Goal: Information Seeking & Learning: Check status

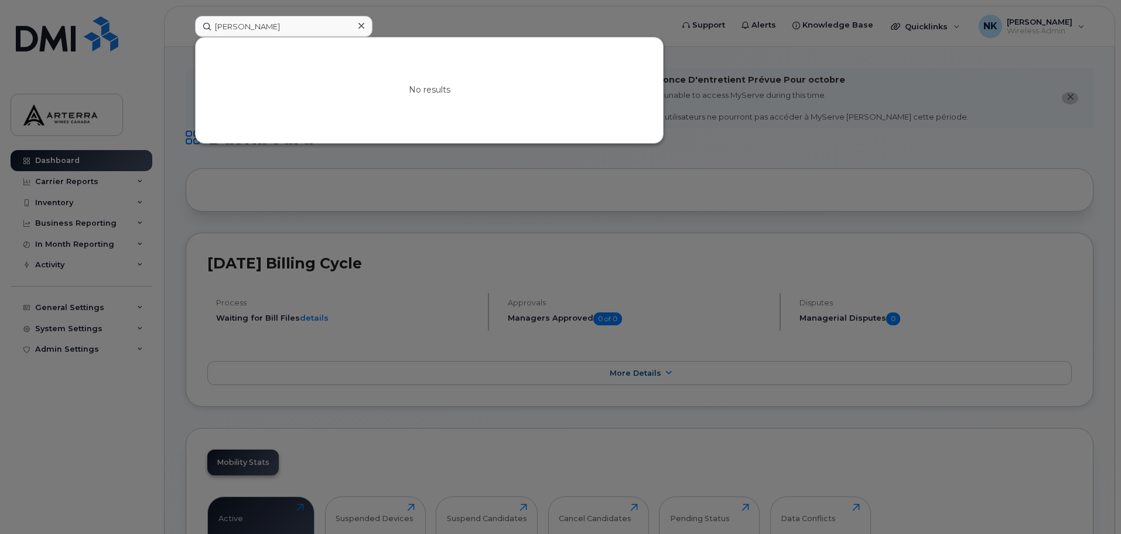
click at [360, 28] on icon at bounding box center [362, 25] width 6 height 9
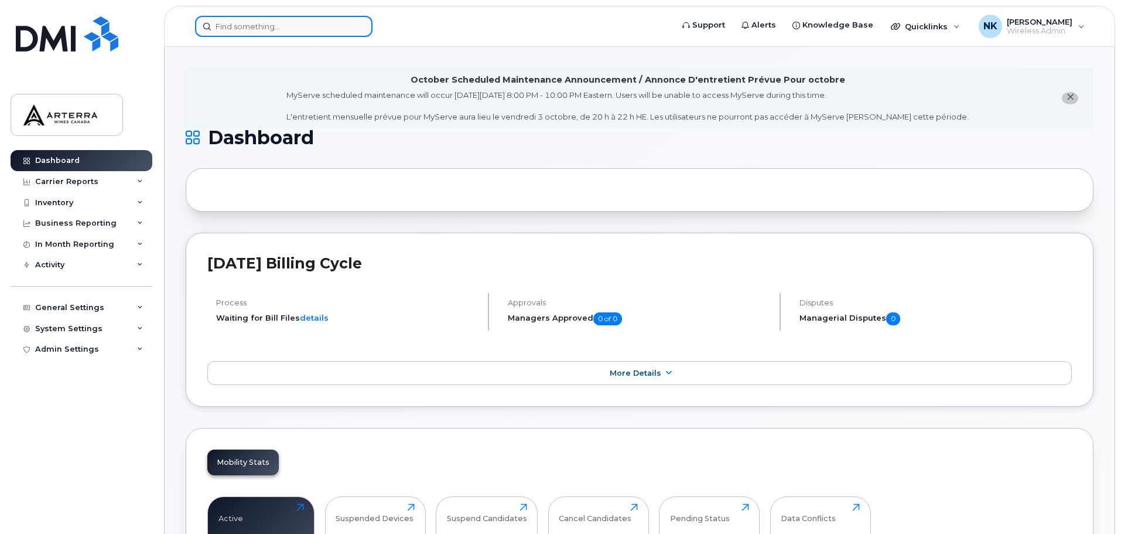
click at [317, 28] on input at bounding box center [284, 26] width 178 height 21
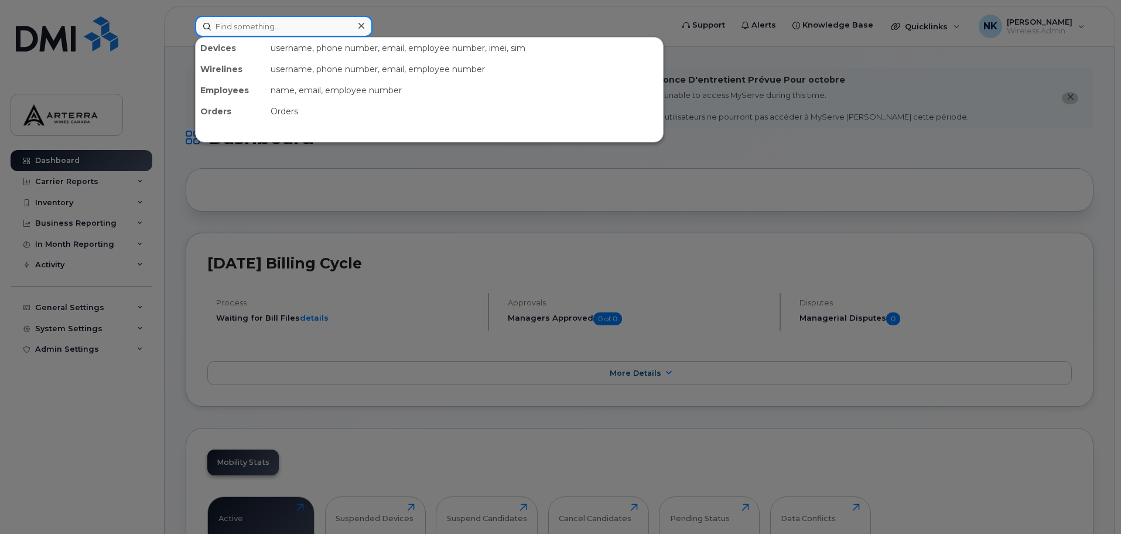
paste input "Marin Zeko"
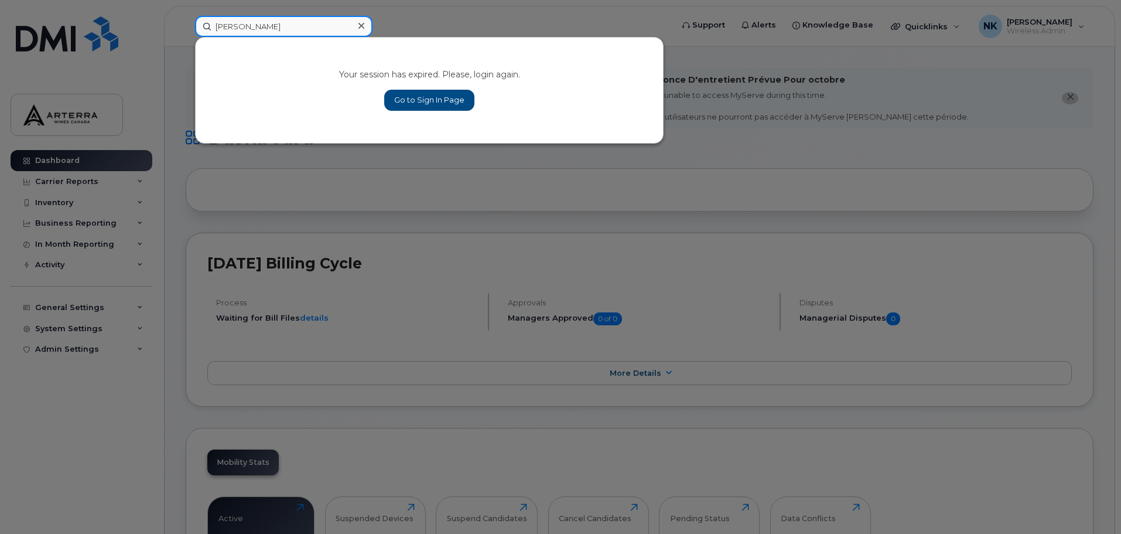
type input "Marin Zeko"
drag, startPoint x: 417, startPoint y: 98, endPoint x: 453, endPoint y: 179, distance: 88.4
click at [417, 98] on link "Go to Sign In Page" at bounding box center [429, 100] width 90 height 21
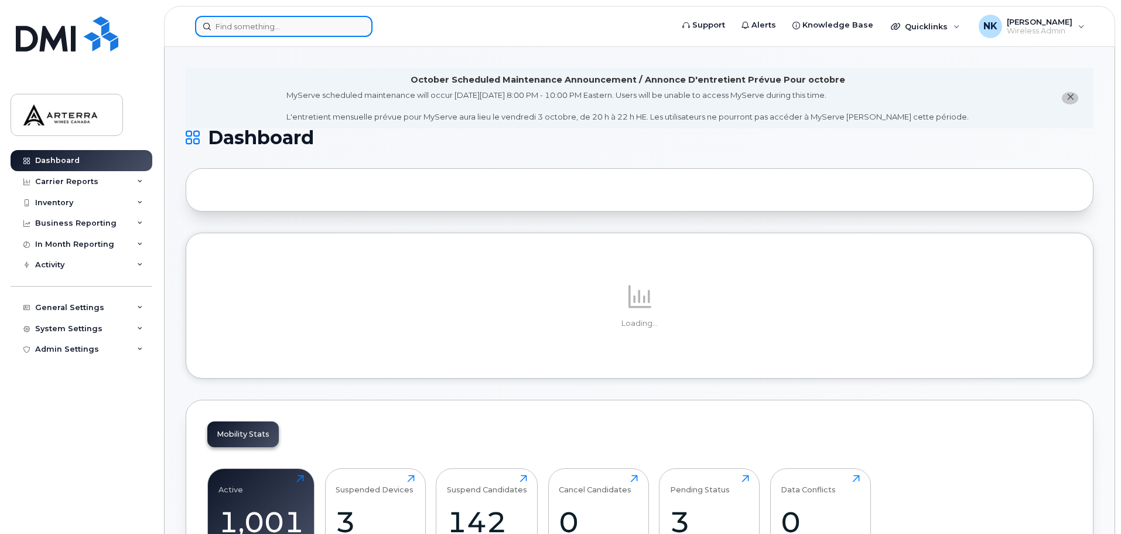
click at [261, 29] on input at bounding box center [284, 26] width 178 height 21
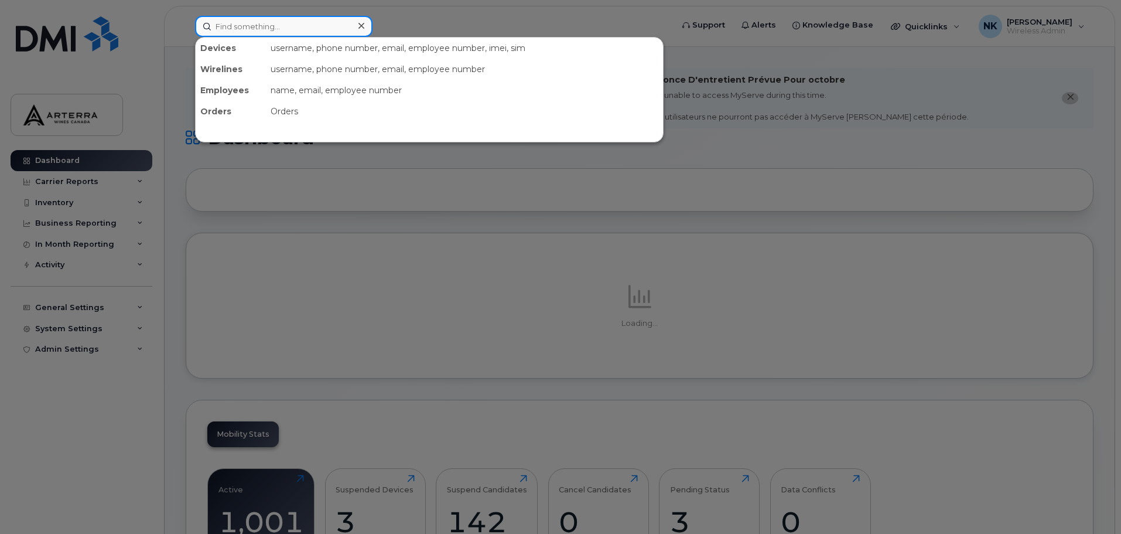
paste input "Marin Zeko"
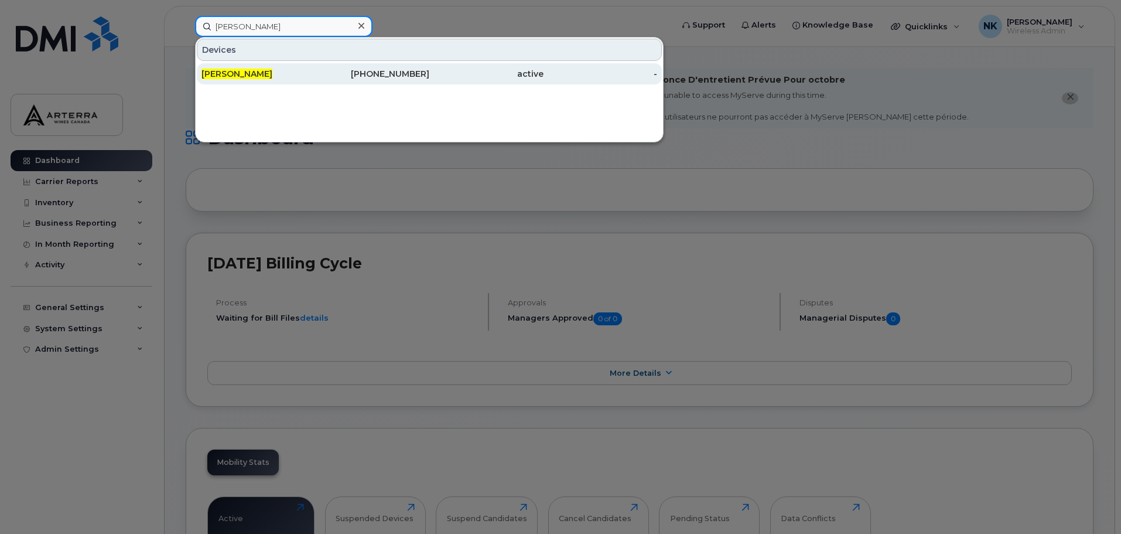
type input "Marin Zeko"
click at [274, 73] on div "Marin Zeko" at bounding box center [259, 74] width 114 height 12
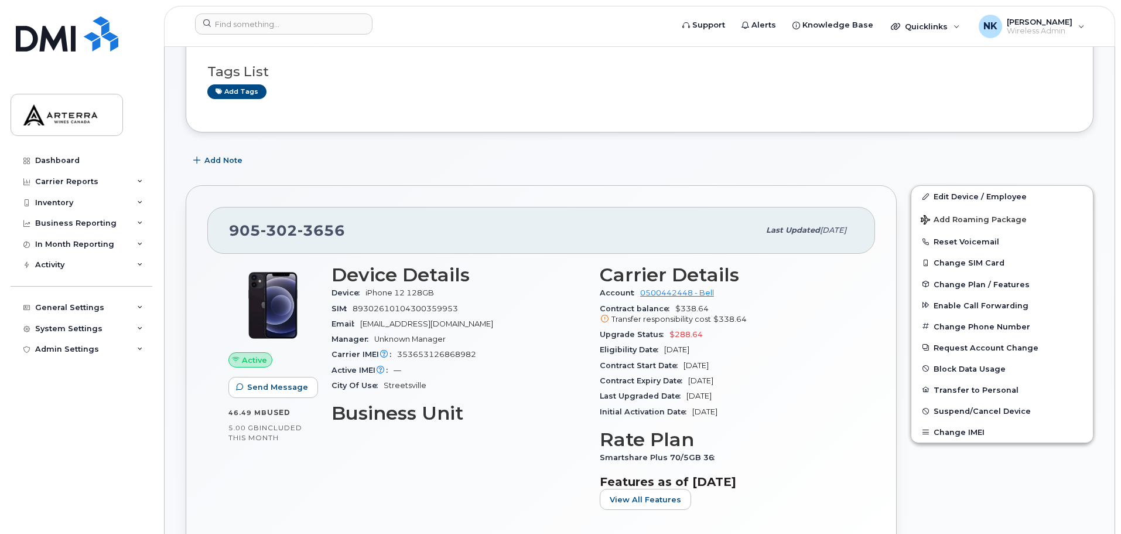
scroll to position [176, 0]
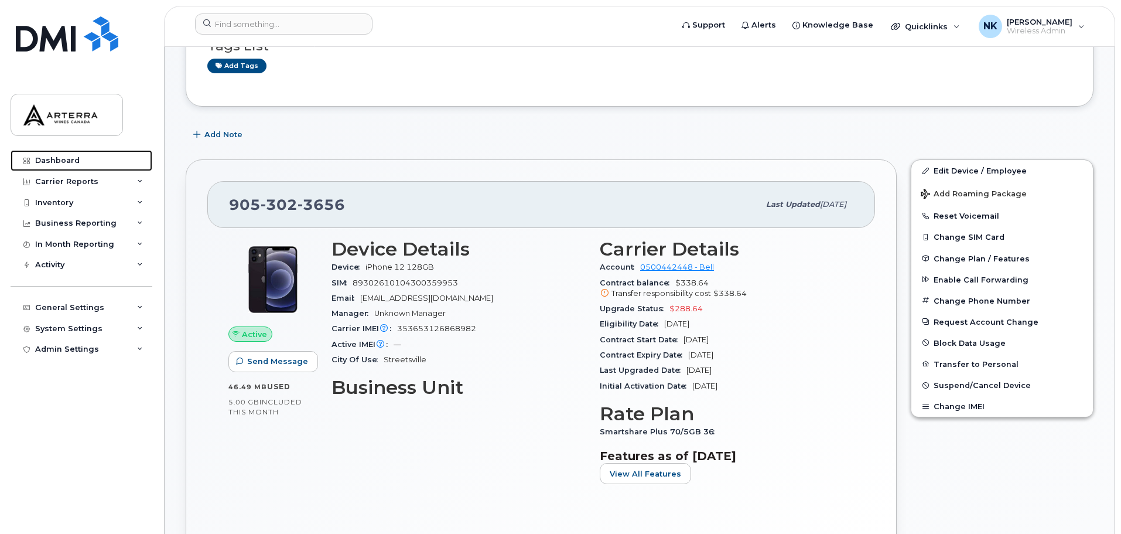
click at [64, 158] on div "Dashboard" at bounding box center [57, 160] width 45 height 9
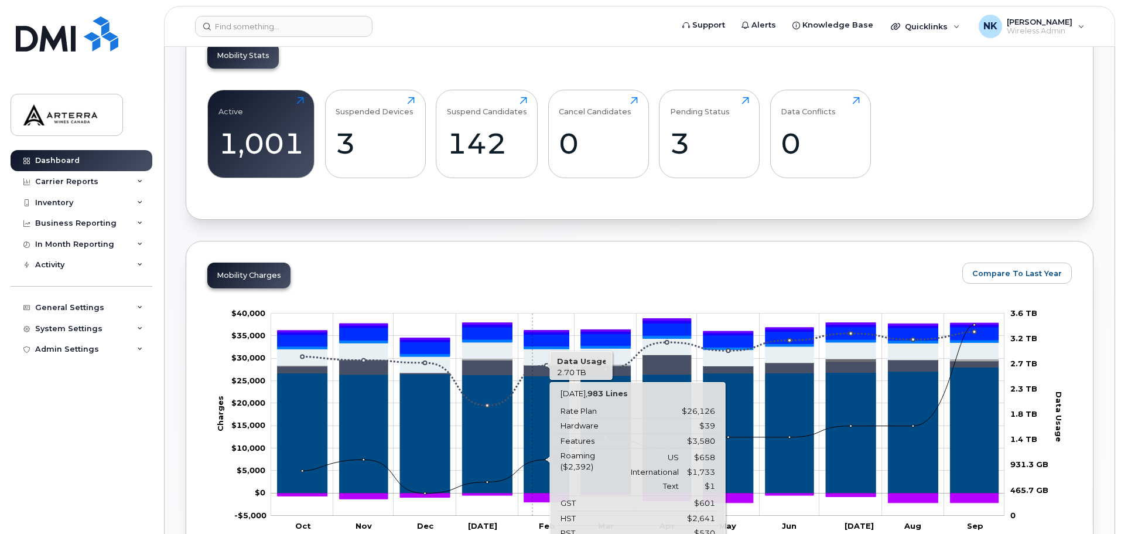
scroll to position [410, 0]
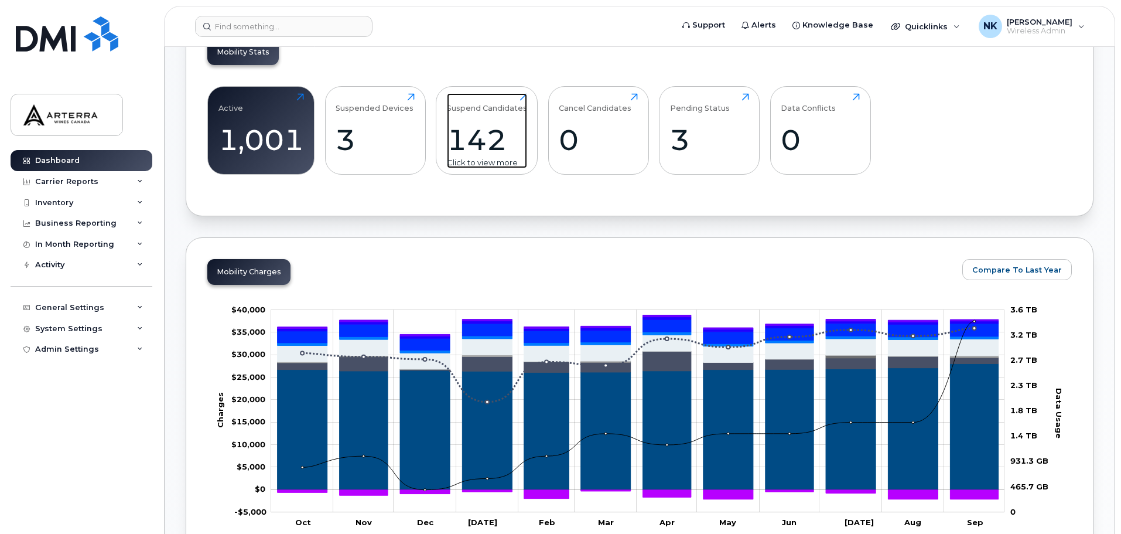
click at [492, 147] on div "142" at bounding box center [487, 139] width 80 height 35
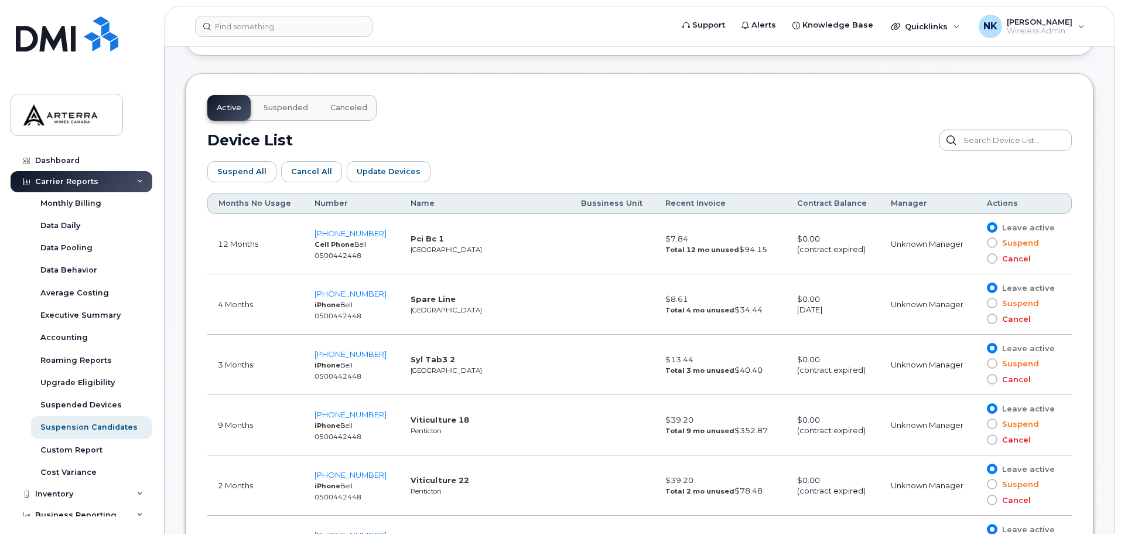
scroll to position [586, 0]
drag, startPoint x: 251, startPoint y: 243, endPoint x: 216, endPoint y: 246, distance: 34.7
click at [216, 246] on td "12 Months" at bounding box center [255, 243] width 97 height 60
drag, startPoint x: 256, startPoint y: 248, endPoint x: 223, endPoint y: 247, distance: 32.9
click at [223, 247] on td "12 Months" at bounding box center [255, 243] width 97 height 60
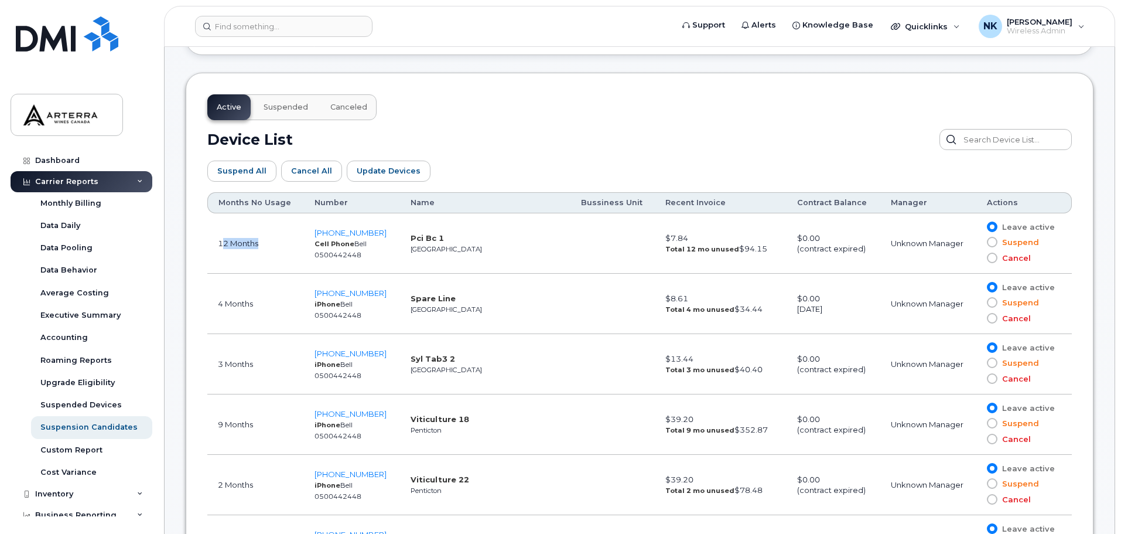
drag, startPoint x: 642, startPoint y: 242, endPoint x: 736, endPoint y: 254, distance: 94.6
click at [736, 254] on td "$7.84 Total 12 mo unused $94.15" at bounding box center [721, 243] width 132 height 60
click at [731, 249] on td "$7.84 Total 12 mo unused $94.15" at bounding box center [721, 243] width 132 height 60
drag, startPoint x: 442, startPoint y: 239, endPoint x: 405, endPoint y: 241, distance: 36.4
click at [405, 241] on td "Pci Bc 1 Vancouver" at bounding box center [485, 243] width 171 height 60
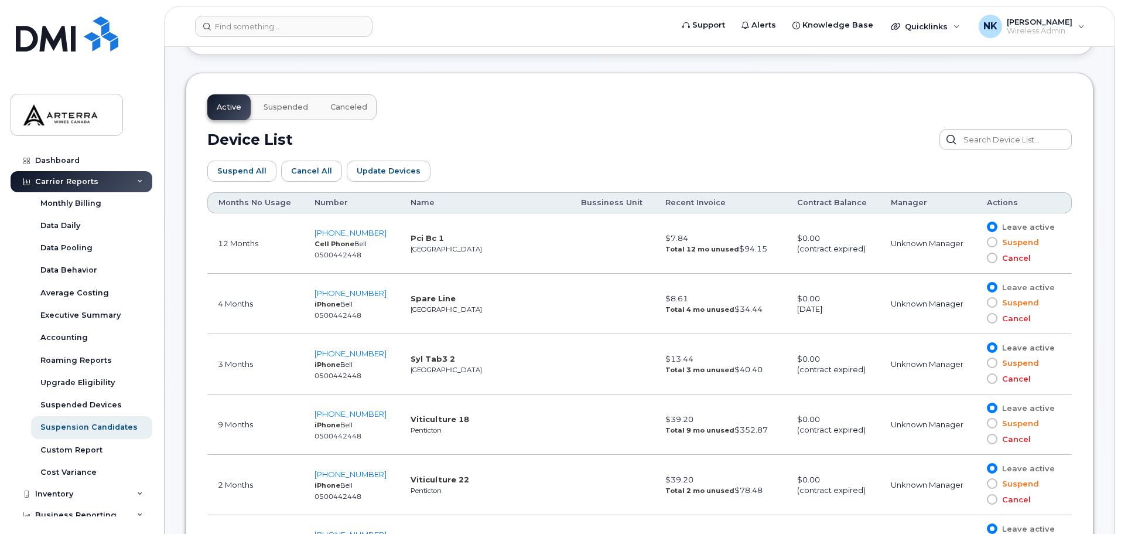
click at [425, 244] on td "Pci Bc 1 Vancouver" at bounding box center [485, 243] width 171 height 60
drag, startPoint x: 436, startPoint y: 239, endPoint x: 403, endPoint y: 240, distance: 33.4
click at [403, 240] on td "Pci Bc 1 Vancouver" at bounding box center [485, 243] width 171 height 60
drag, startPoint x: 446, startPoint y: 298, endPoint x: 398, endPoint y: 301, distance: 48.7
click at [400, 301] on td "Spare Line Vancouver" at bounding box center [485, 304] width 171 height 60
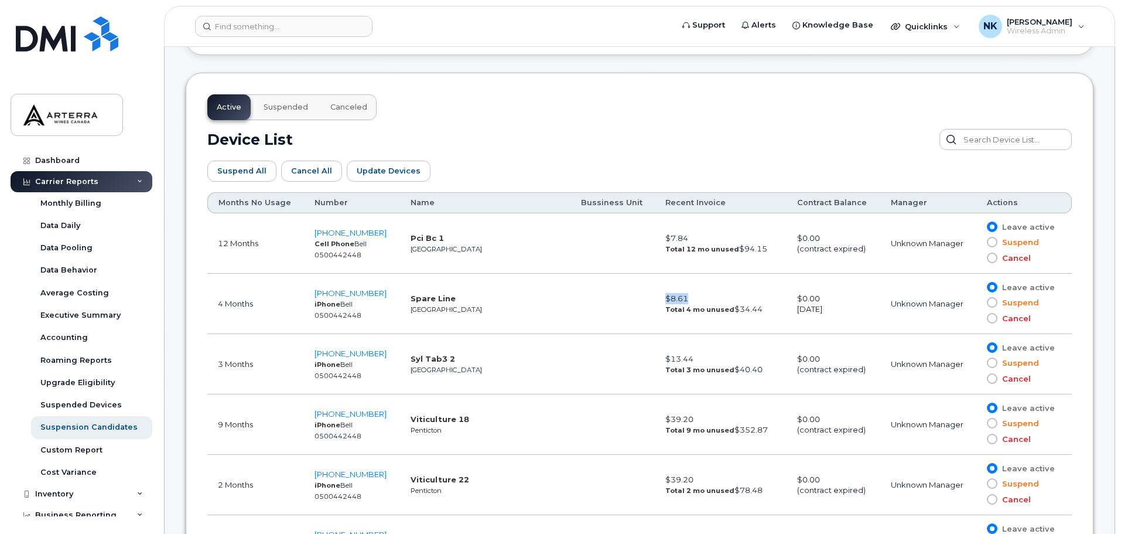
drag, startPoint x: 658, startPoint y: 298, endPoint x: 616, endPoint y: 304, distance: 42.0
click at [616, 301] on tr "4 Months 236-334-1743 iPhone Bell 0500442448 Spare Line Vancouver $8.61 Total 4…" at bounding box center [639, 304] width 865 height 60
click at [661, 328] on td "$8.61 Total 4 mo unused $34.44" at bounding box center [721, 304] width 132 height 60
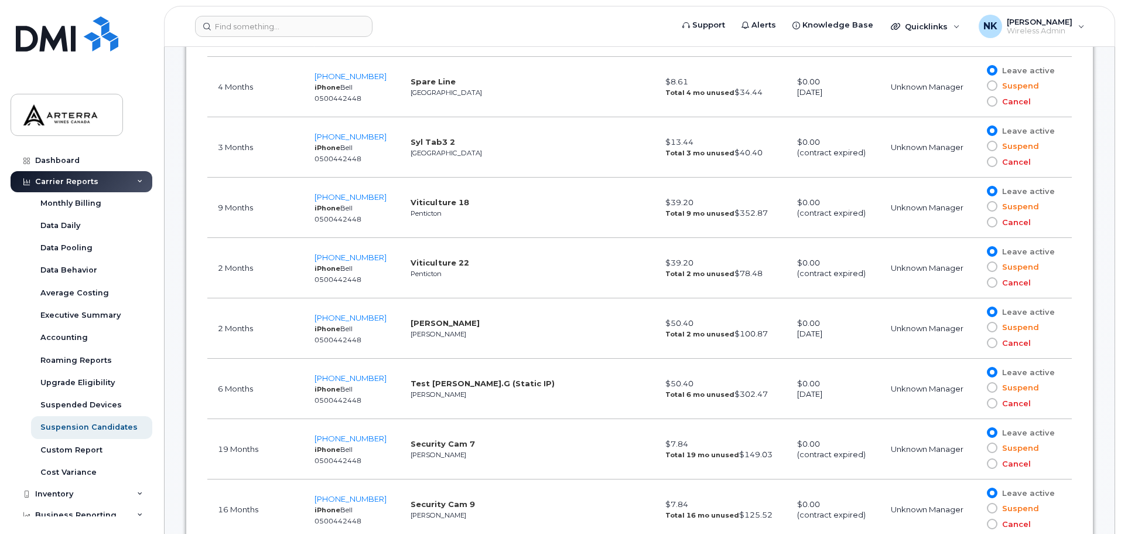
scroll to position [820, 0]
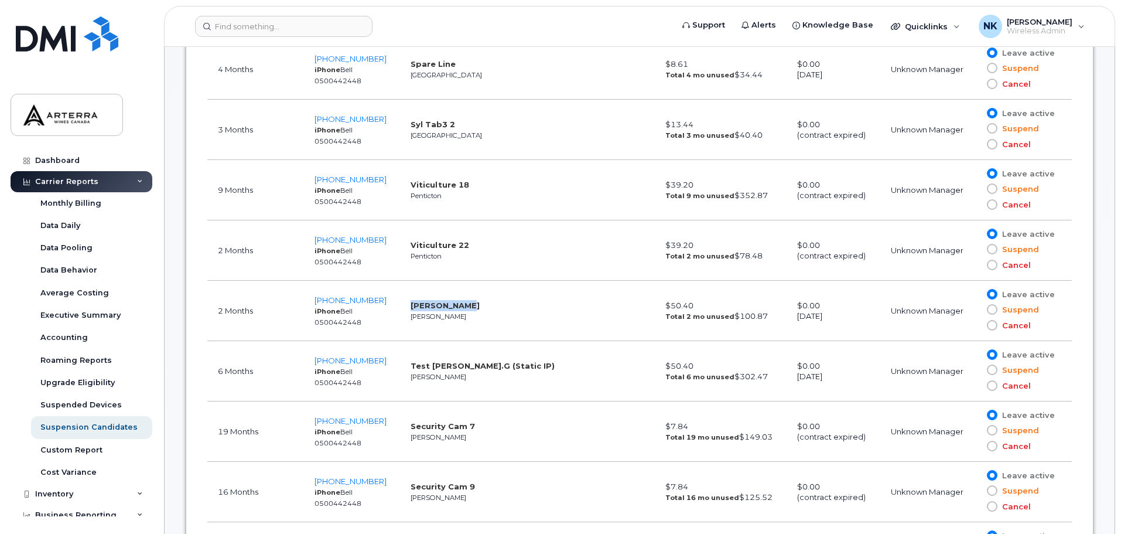
drag, startPoint x: 458, startPoint y: 306, endPoint x: 404, endPoint y: 305, distance: 53.9
click at [404, 305] on td "Cole Hopkins Oliver" at bounding box center [485, 311] width 171 height 60
drag, startPoint x: 660, startPoint y: 305, endPoint x: 619, endPoint y: 310, distance: 41.4
click at [619, 310] on tr "2 Months 250-408-4045 iPhone Bell 0500442448 Cole Hopkins Oliver $50.40 Total 2…" at bounding box center [639, 311] width 865 height 60
click at [363, 296] on span "250-408-4045" at bounding box center [351, 299] width 72 height 9
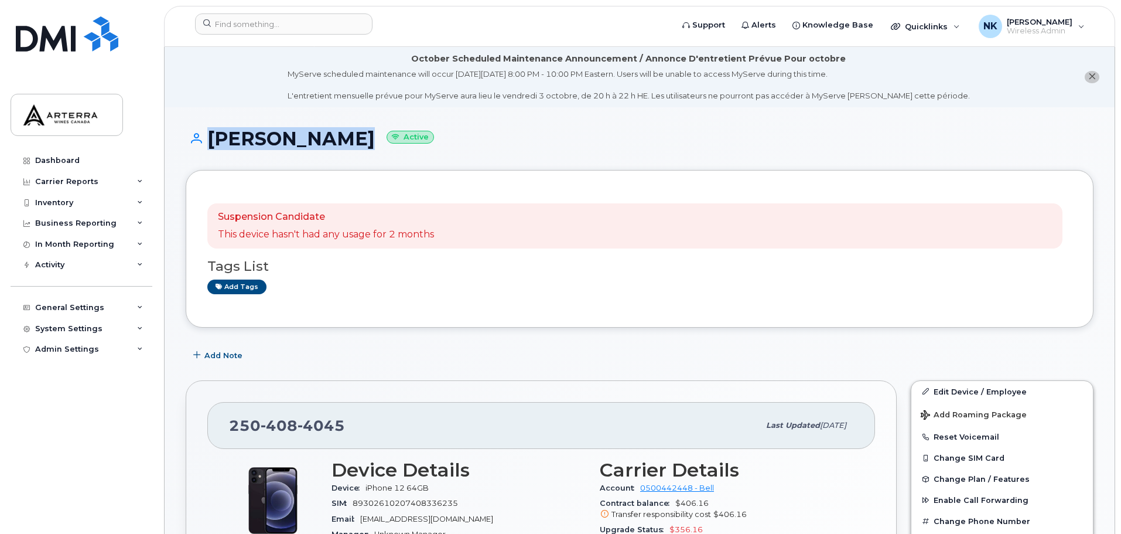
drag, startPoint x: 339, startPoint y: 139, endPoint x: 194, endPoint y: 146, distance: 144.9
click at [194, 146] on h1 "[PERSON_NAME] Active" at bounding box center [640, 138] width 908 height 21
copy h1 "[PERSON_NAME]"
drag, startPoint x: 49, startPoint y: 166, endPoint x: 274, endPoint y: 193, distance: 227.2
click at [49, 166] on link "Dashboard" at bounding box center [82, 160] width 142 height 21
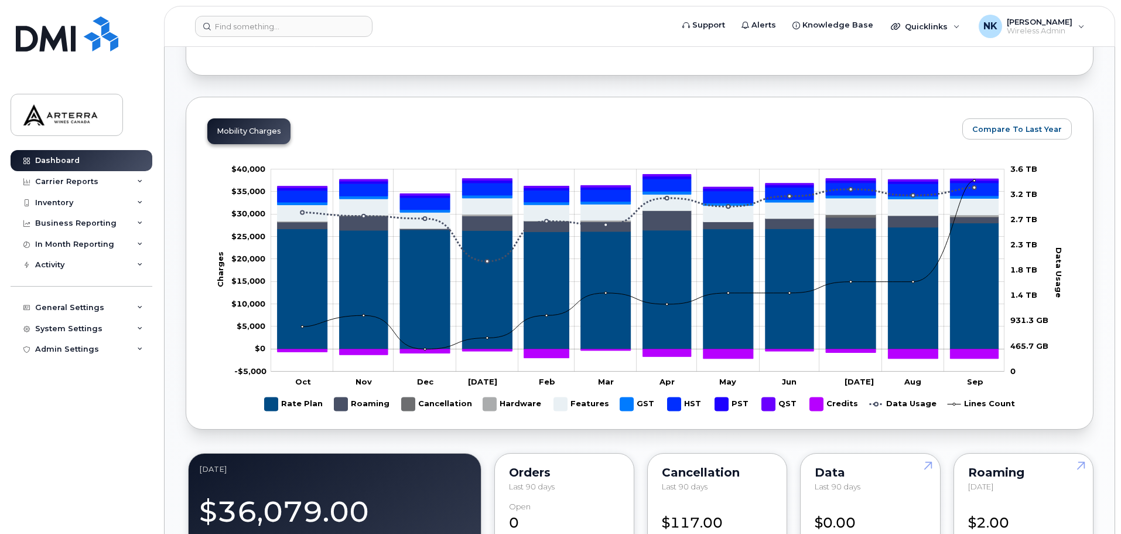
scroll to position [527, 0]
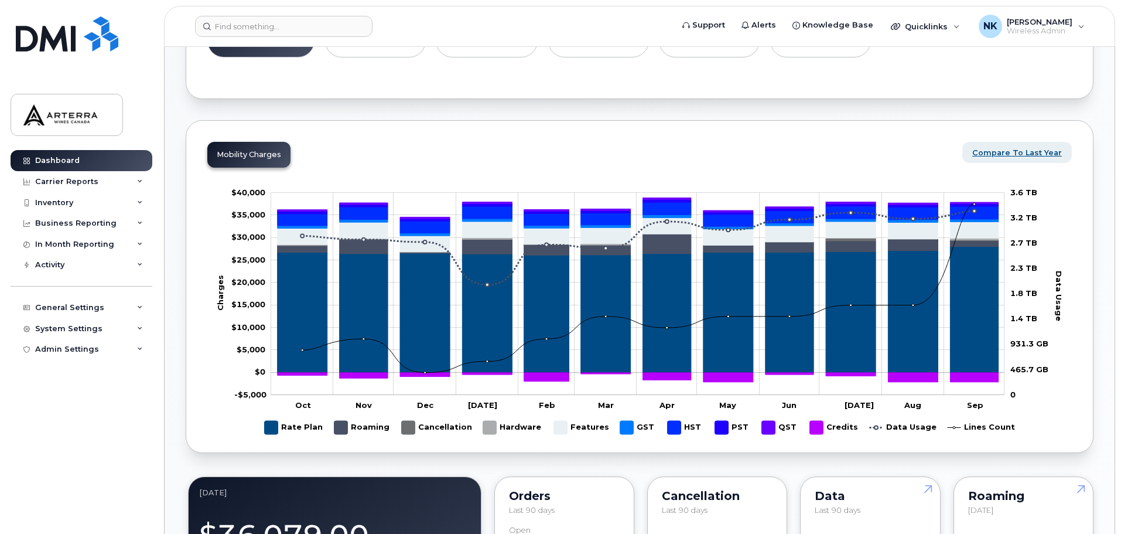
click at [1009, 149] on span "Compare To Last Year" at bounding box center [1018, 152] width 90 height 11
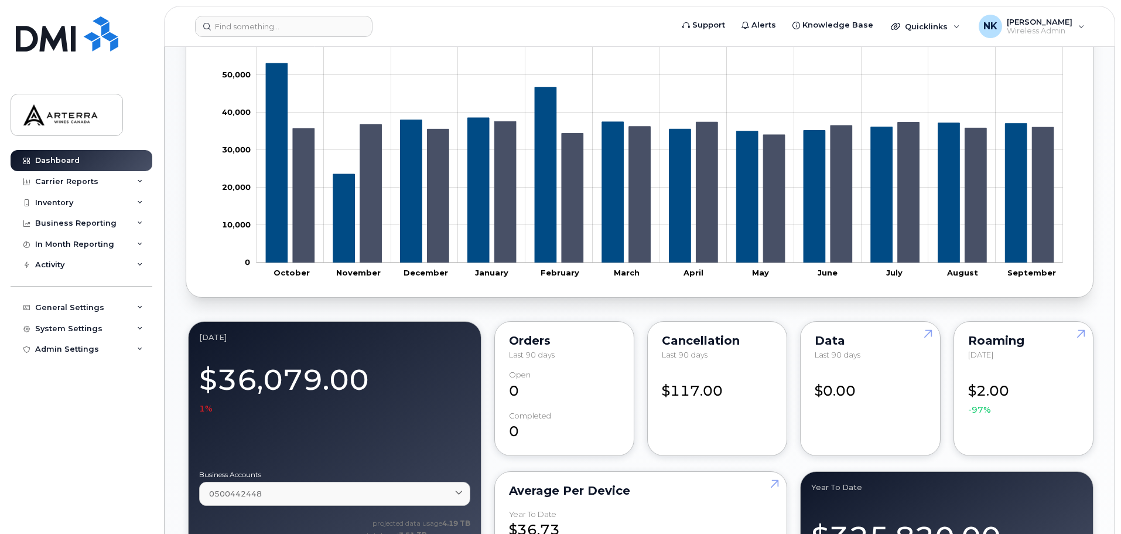
scroll to position [703, 0]
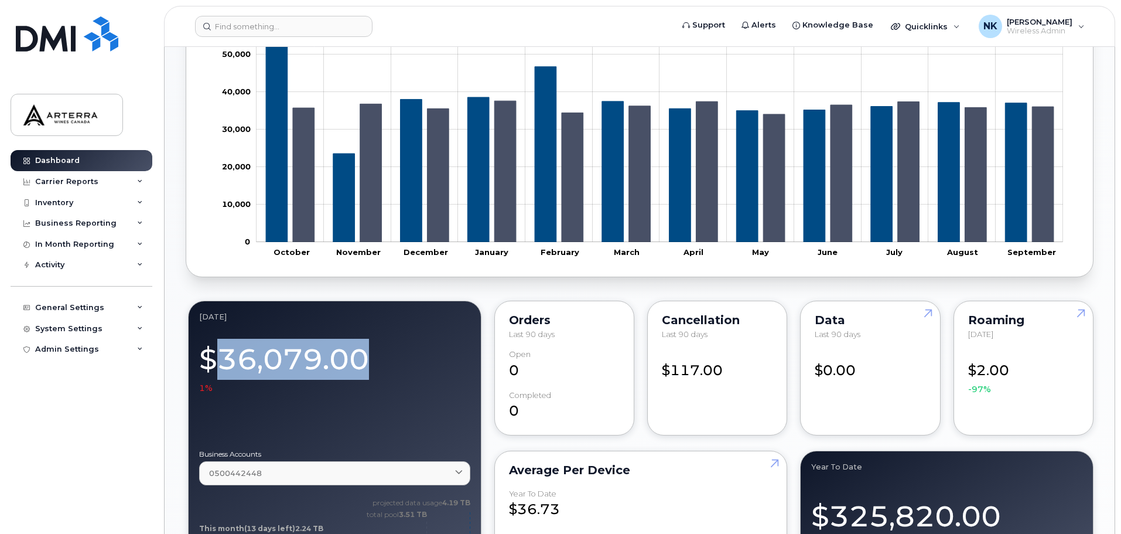
drag, startPoint x: 224, startPoint y: 364, endPoint x: 373, endPoint y: 355, distance: 149.1
click at [373, 355] on div "$36,079.00 1%" at bounding box center [334, 365] width 271 height 59
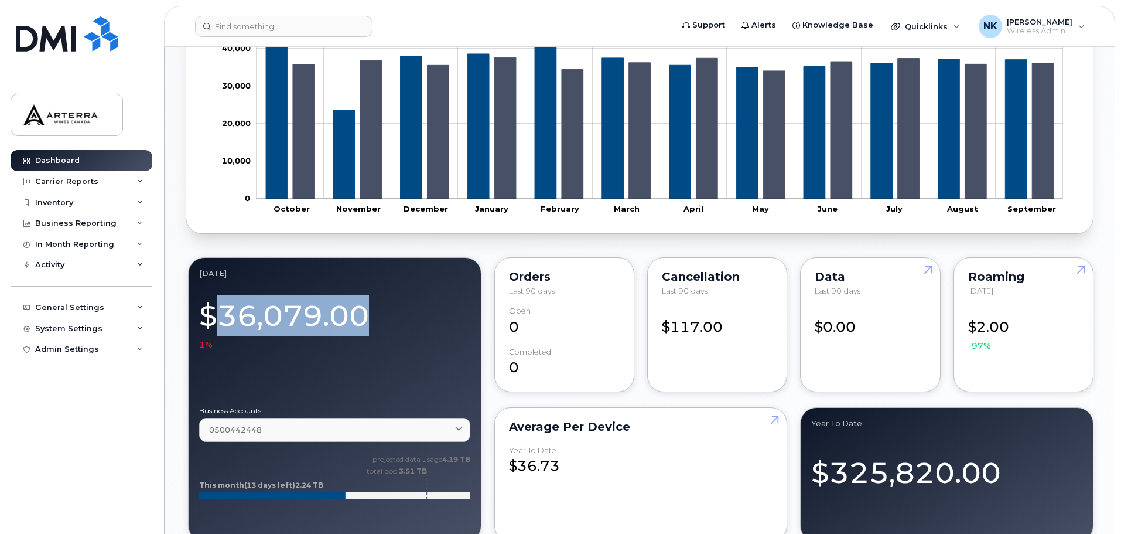
scroll to position [820, 0]
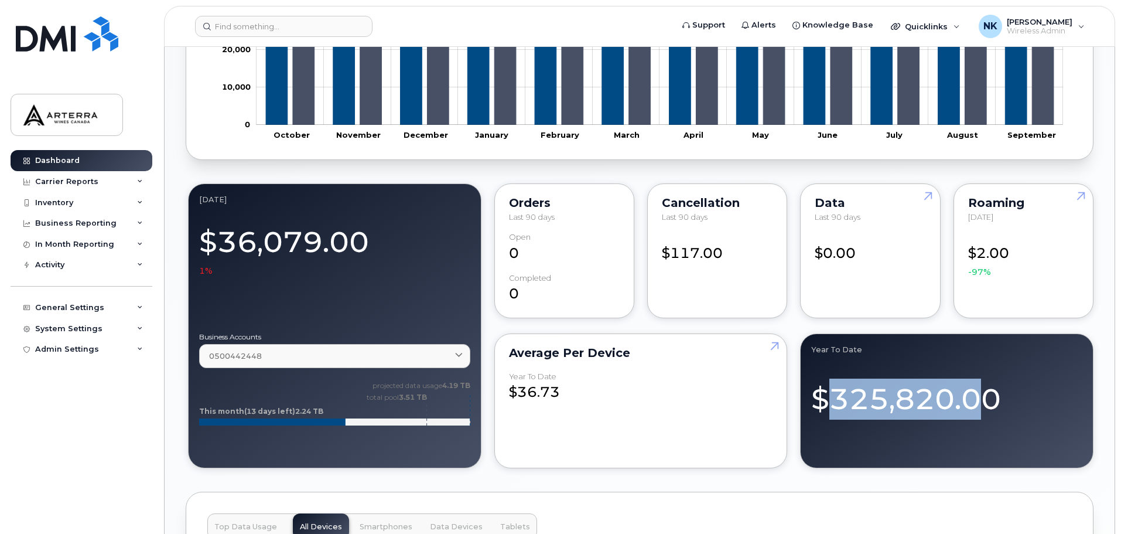
drag, startPoint x: 837, startPoint y: 405, endPoint x: 990, endPoint y: 394, distance: 153.9
click at [990, 394] on div "$325,820.00" at bounding box center [947, 394] width 271 height 51
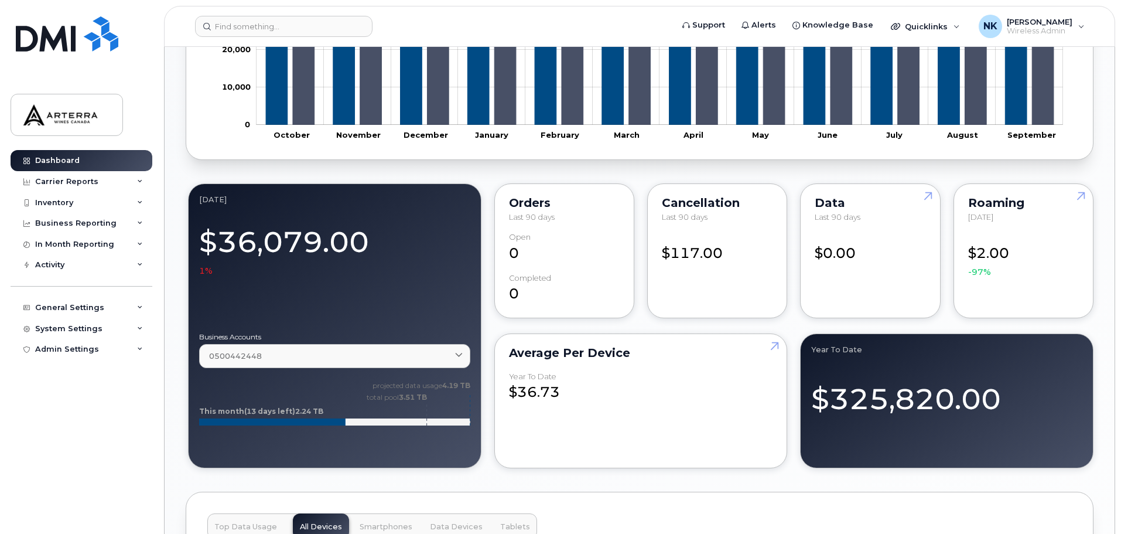
click at [1044, 419] on div "$325,820.00" at bounding box center [947, 394] width 271 height 51
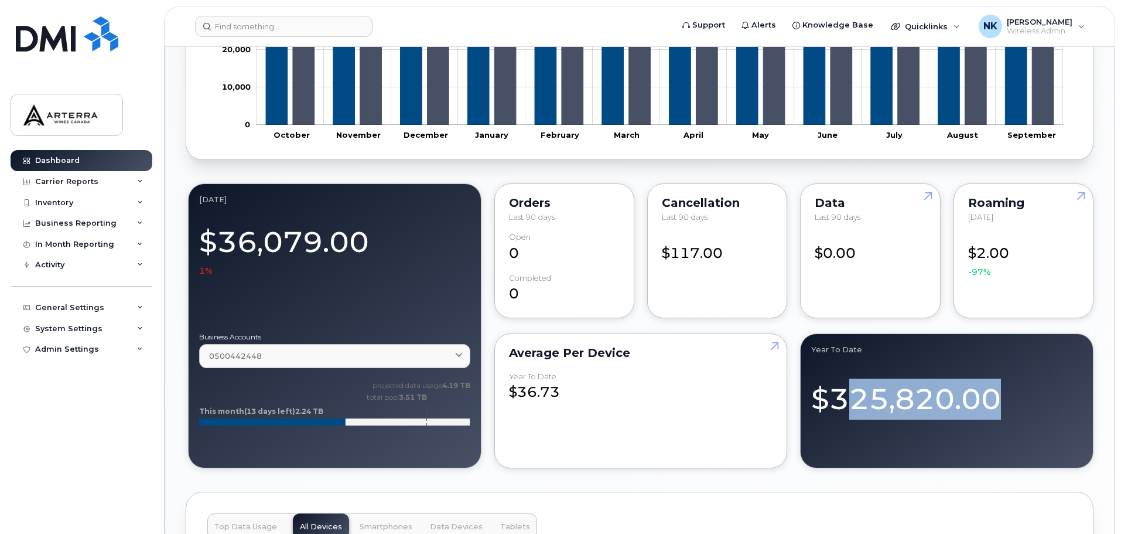
drag, startPoint x: 997, startPoint y: 410, endPoint x: 844, endPoint y: 413, distance: 153.0
click at [844, 413] on div "$325,820.00" at bounding box center [947, 394] width 271 height 51
click at [860, 466] on div "Year to Date $325,820.00" at bounding box center [947, 400] width 294 height 135
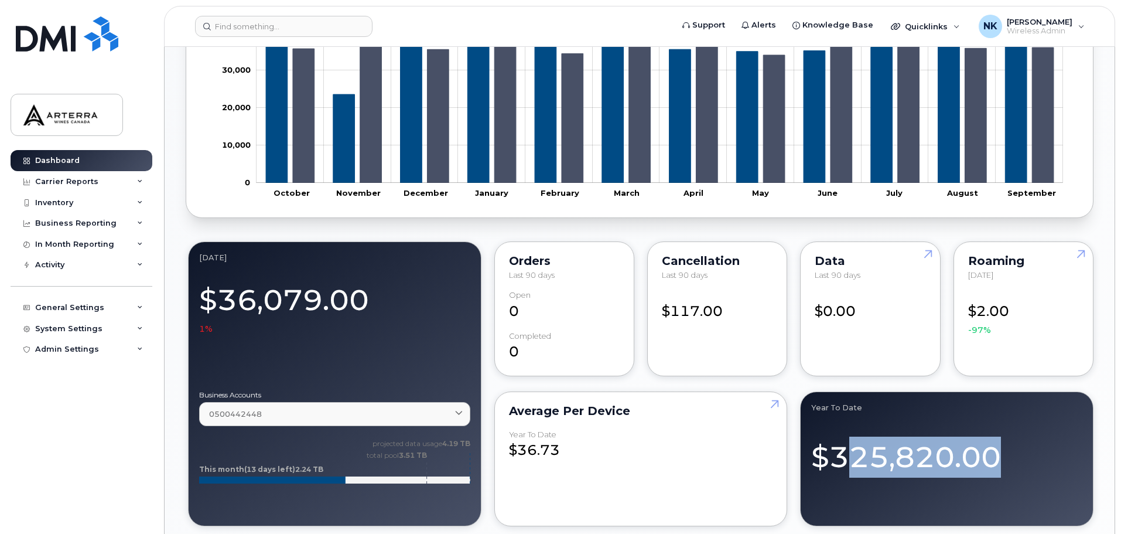
scroll to position [762, 0]
click at [953, 476] on div "$325,820.00" at bounding box center [947, 452] width 271 height 51
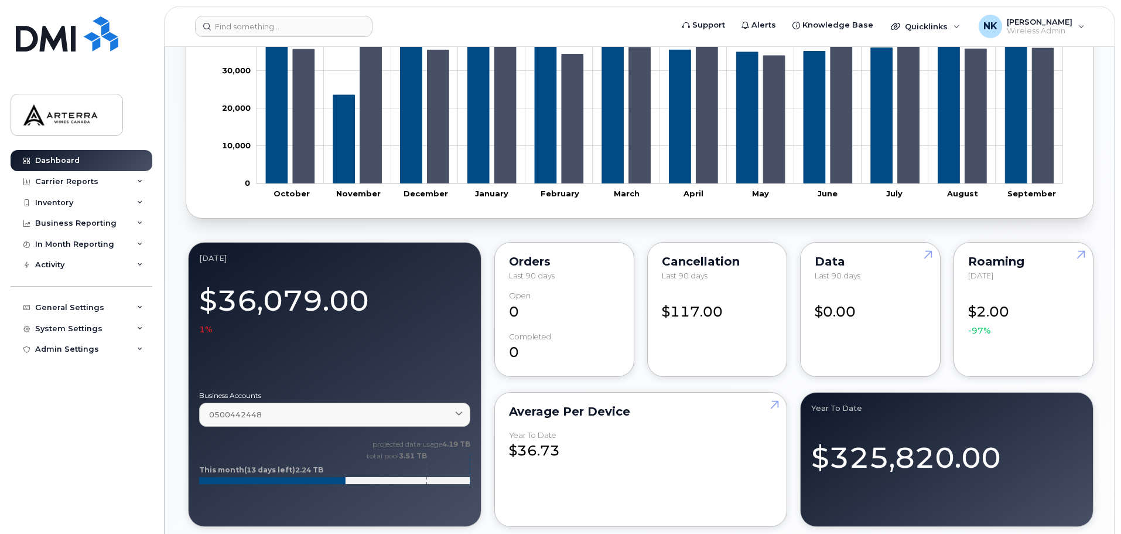
click at [949, 489] on div "Year to Date $325,820.00" at bounding box center [947, 459] width 294 height 135
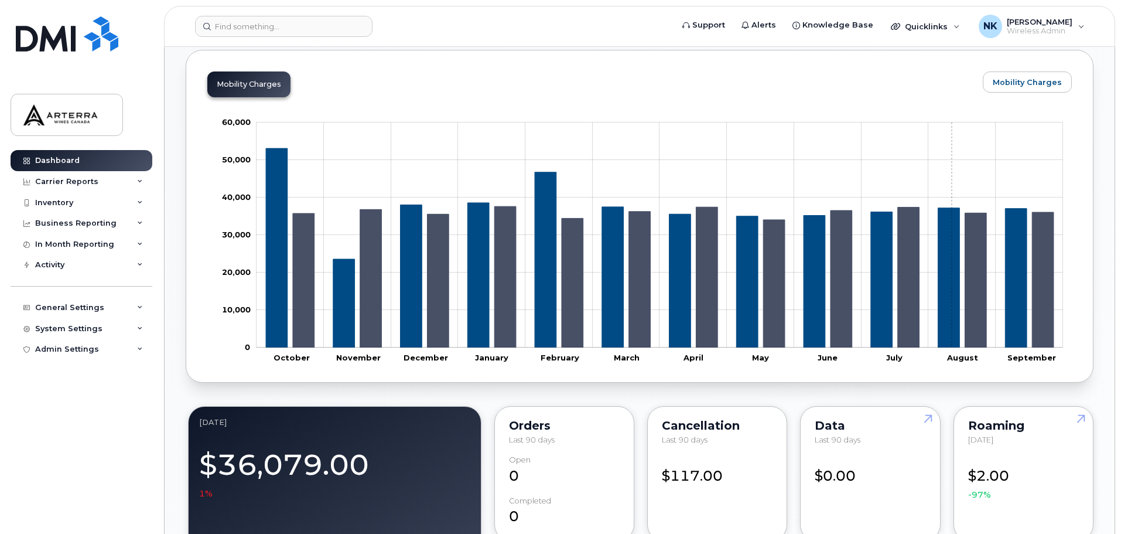
scroll to position [469, 0]
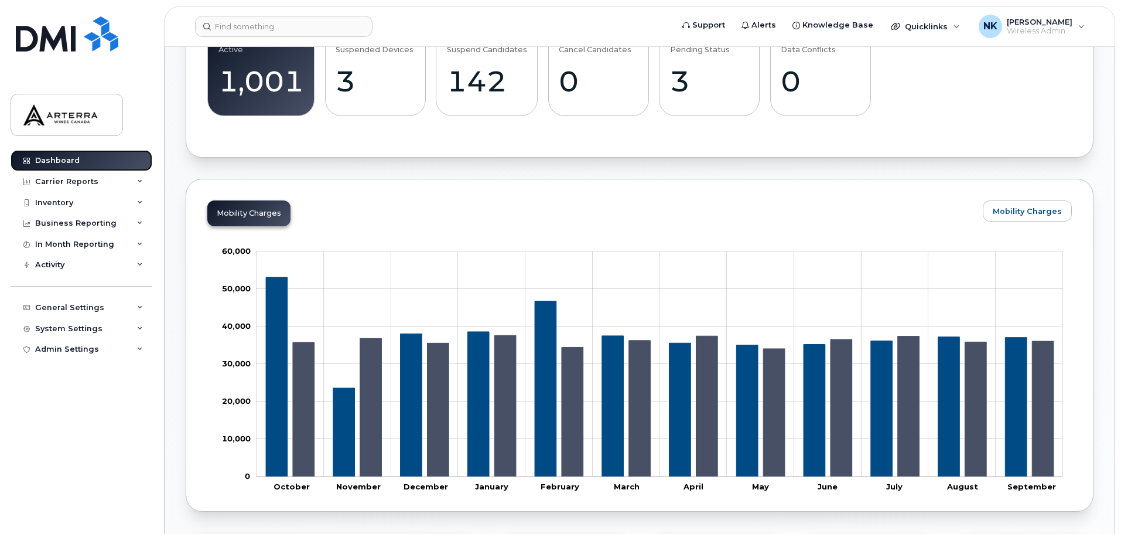
click at [113, 163] on link "Dashboard" at bounding box center [82, 160] width 142 height 21
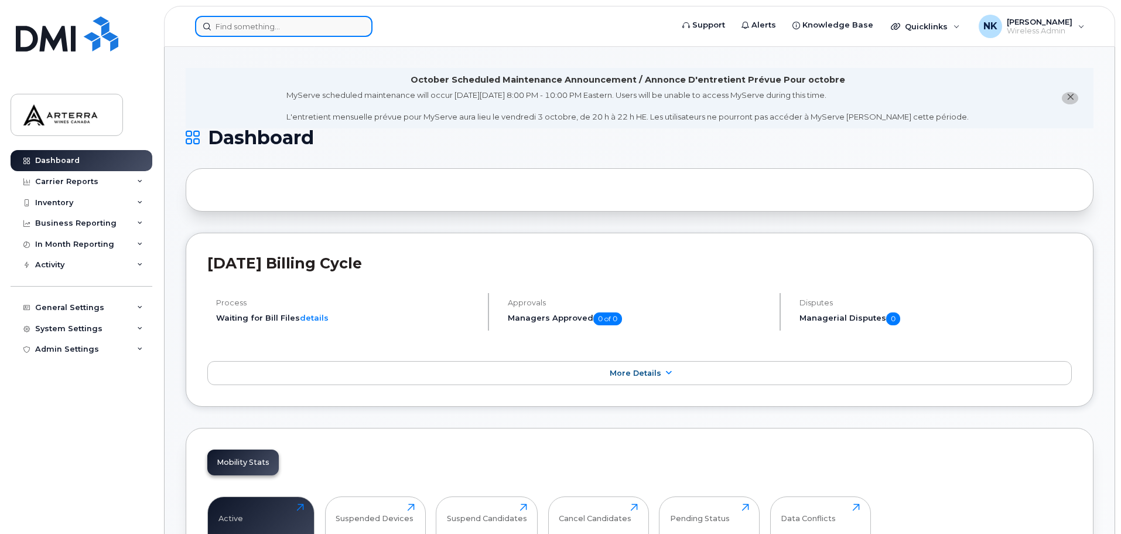
click at [280, 27] on input at bounding box center [284, 26] width 178 height 21
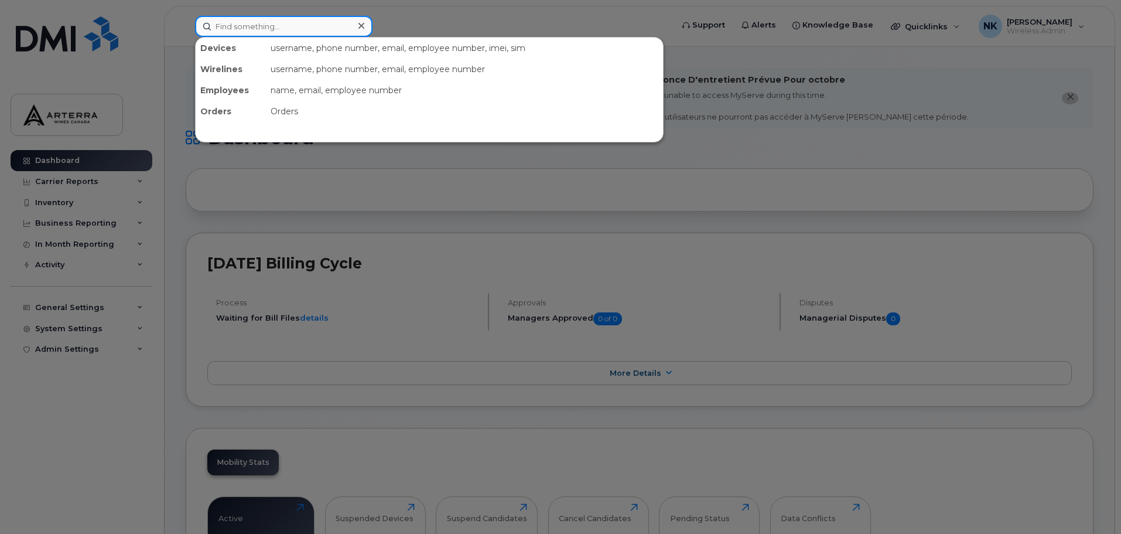
paste input "[PERSON_NAME]"
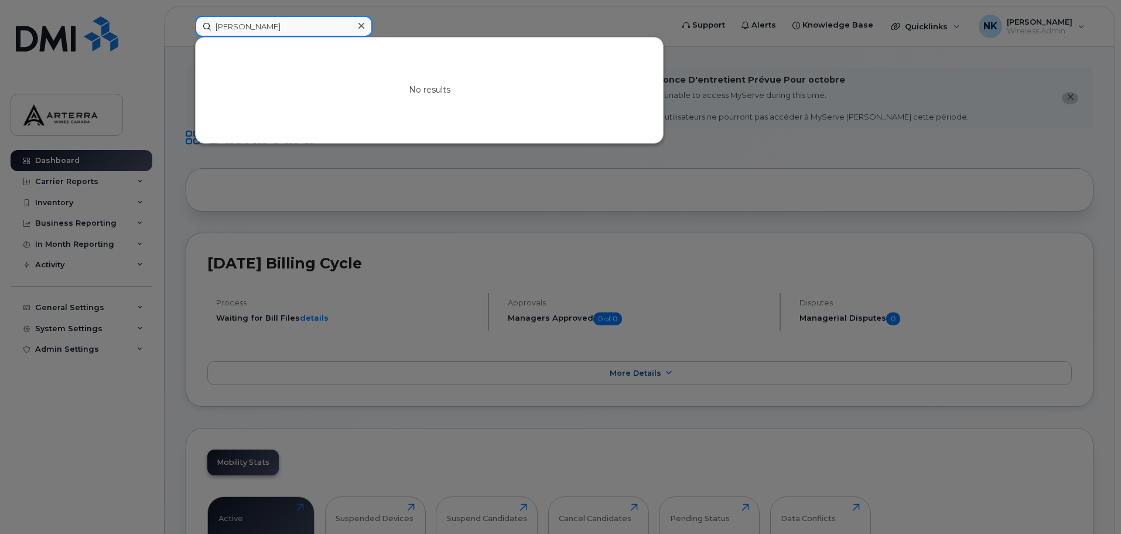
type input "[PERSON_NAME]"
click at [360, 25] on icon at bounding box center [362, 25] width 6 height 9
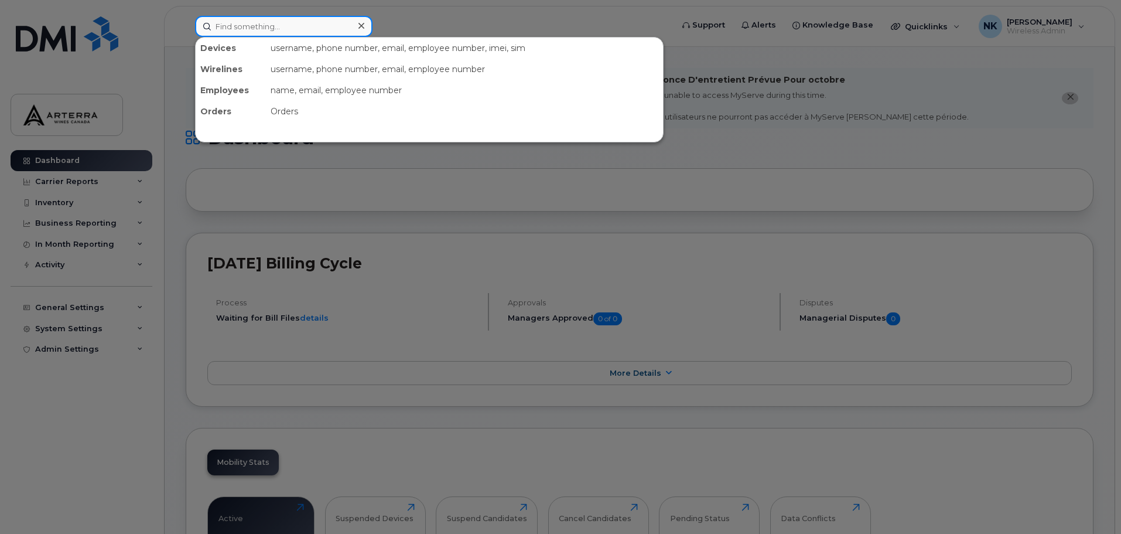
drag, startPoint x: 304, startPoint y: 28, endPoint x: 224, endPoint y: 28, distance: 79.1
click at [224, 28] on input at bounding box center [284, 26] width 178 height 21
click at [247, 26] on input at bounding box center [284, 26] width 178 height 21
paste input "[PERSON_NAME]"
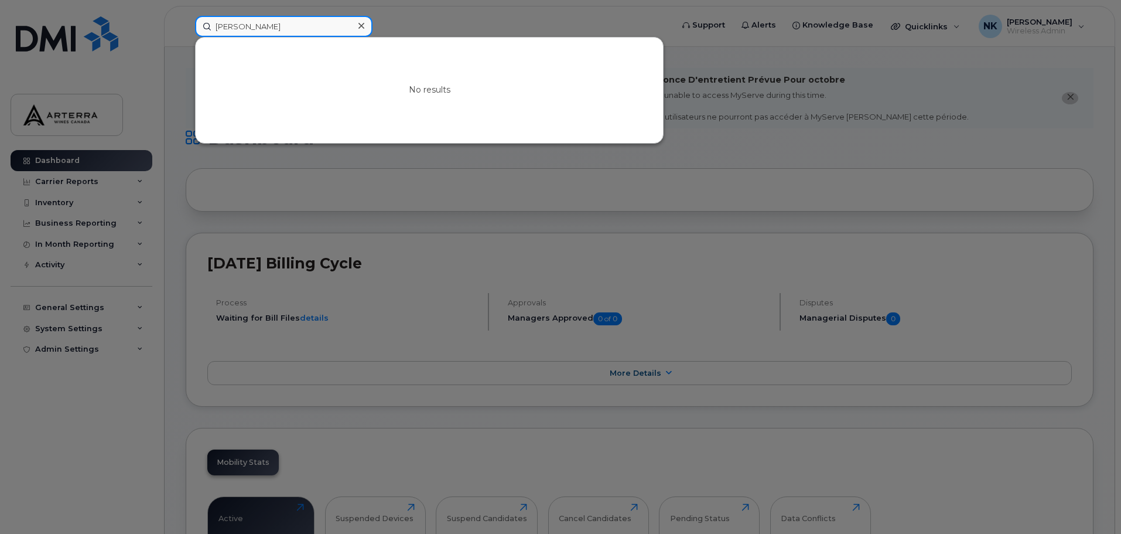
type input "[PERSON_NAME]"
